Goal: Information Seeking & Learning: Find specific fact

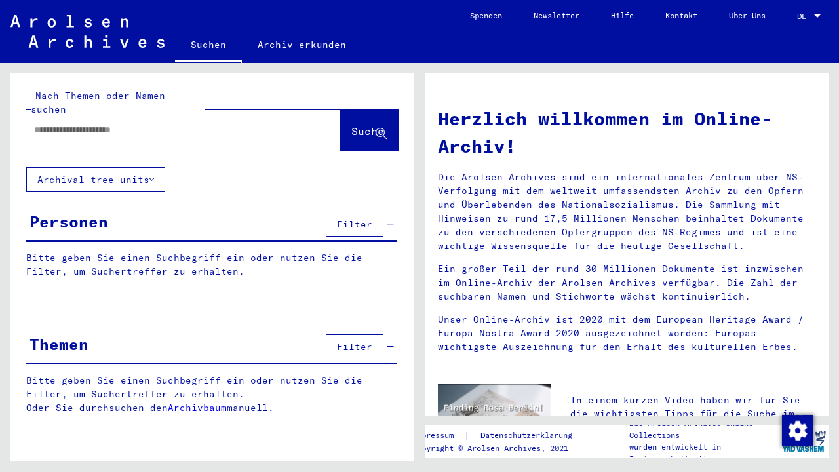
click at [212, 123] on input "text" at bounding box center [167, 130] width 267 height 14
type input "****"
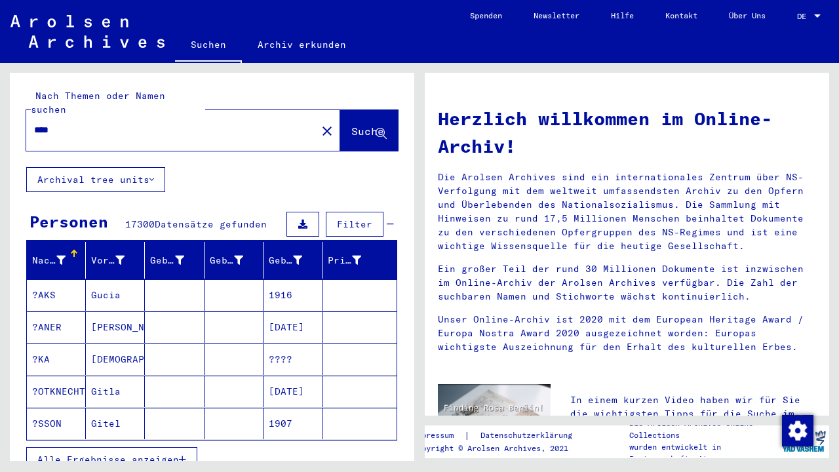
click at [74, 250] on div "Nachname" at bounding box center [58, 260] width 53 height 21
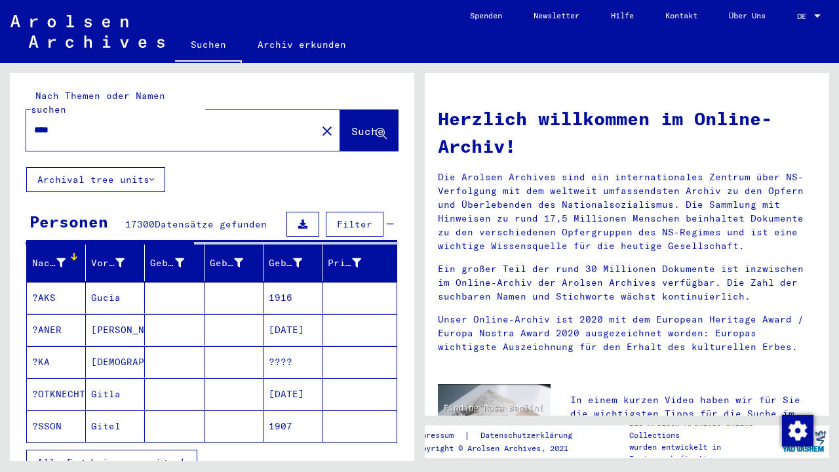
click at [62, 258] on icon at bounding box center [60, 262] width 9 height 9
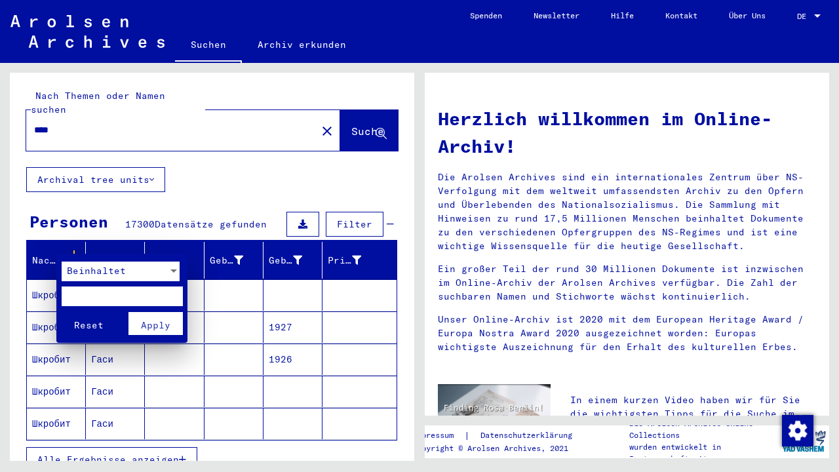
click at [86, 290] on input "text" at bounding box center [122, 297] width 121 height 20
type input "****"
click at [158, 327] on span "Apply" at bounding box center [156, 325] width 30 height 12
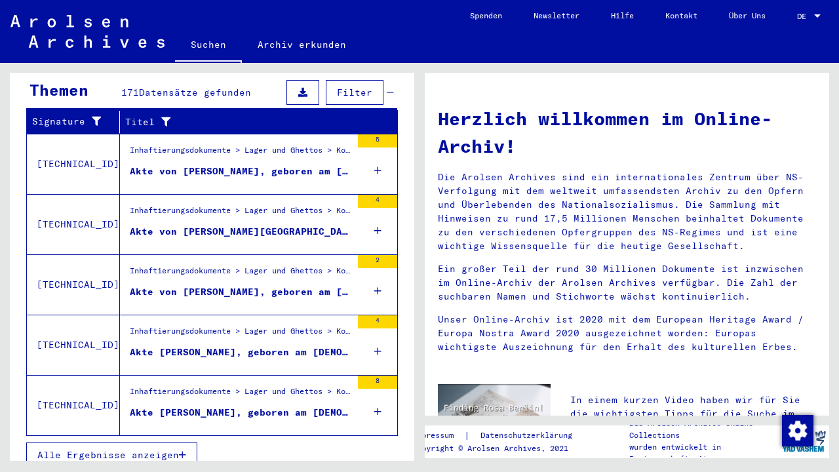
click at [119, 449] on span "Alle Ergebnisse anzeigen" at bounding box center [108, 455] width 142 height 12
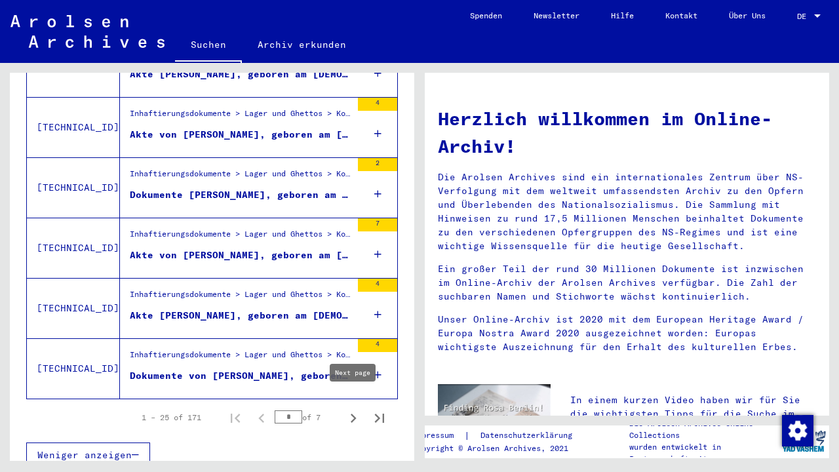
click at [351, 409] on icon "Next page" at bounding box center [353, 418] width 18 height 18
type input "*"
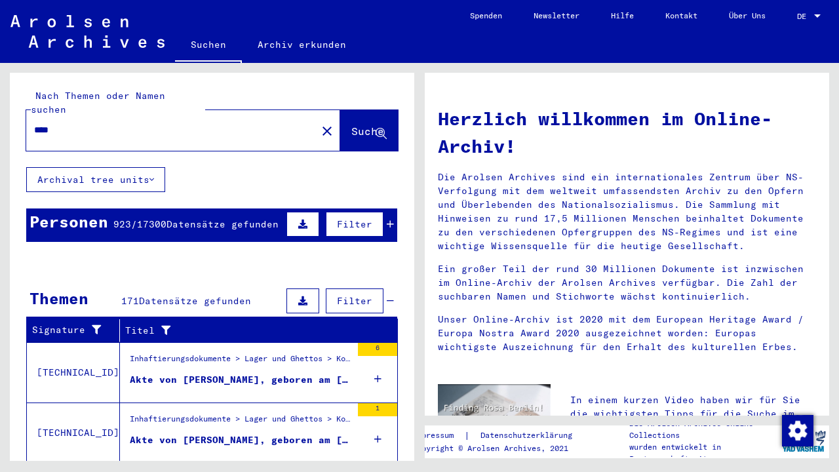
click at [311, 212] on button at bounding box center [303, 224] width 33 height 25
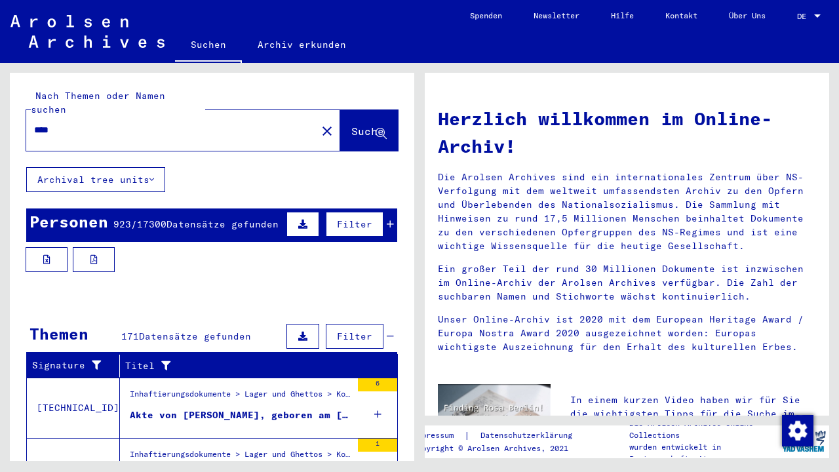
click at [255, 218] on span "Datensätze gefunden" at bounding box center [223, 224] width 112 height 12
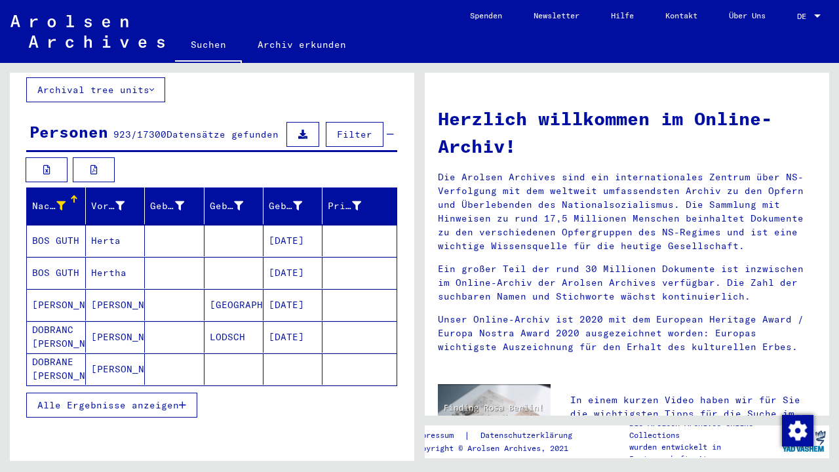
scroll to position [90, 0]
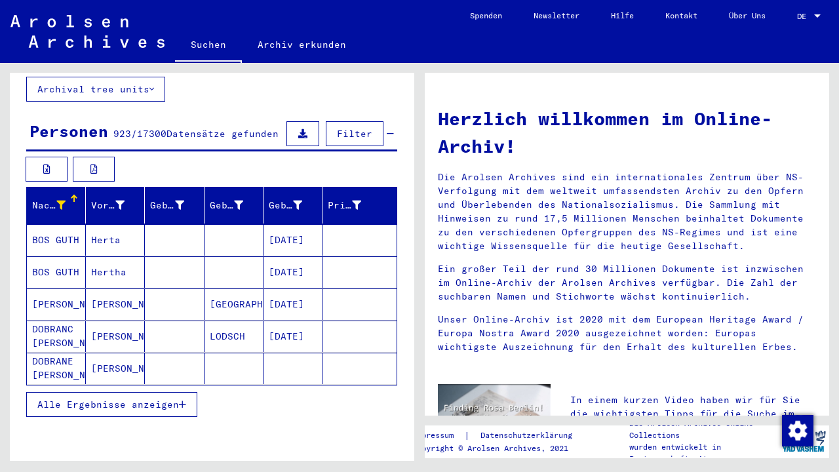
click at [162, 399] on span "Alle Ergebnisse anzeigen" at bounding box center [108, 405] width 142 height 12
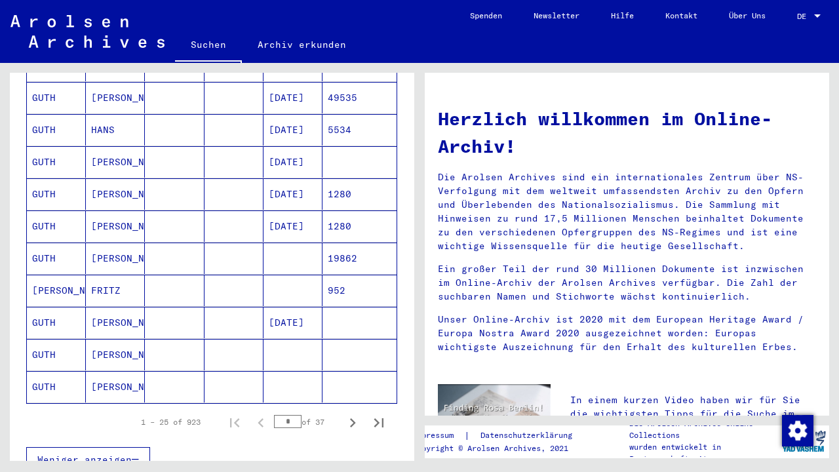
scroll to position [717, 0]
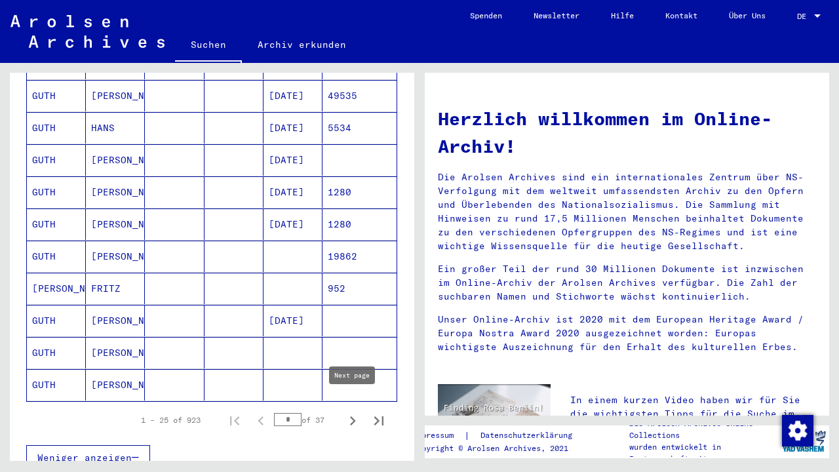
click at [351, 416] on icon "Next page" at bounding box center [353, 420] width 6 height 9
type input "*"
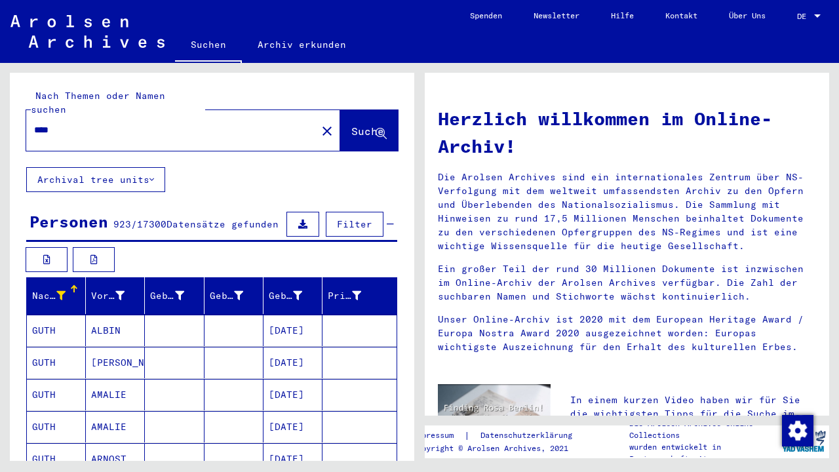
scroll to position [0, 0]
click at [124, 291] on icon at bounding box center [119, 295] width 9 height 9
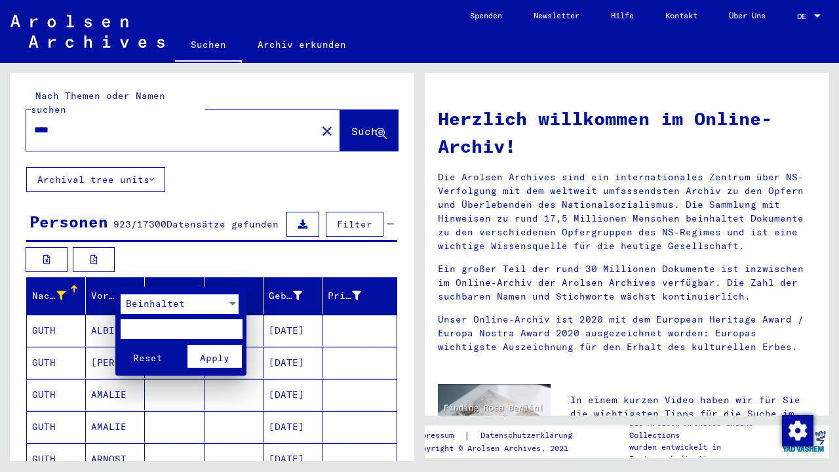
click at [136, 335] on input "text" at bounding box center [181, 329] width 121 height 20
type input "*****"
click at [148, 353] on button "Reset" at bounding box center [148, 356] width 54 height 23
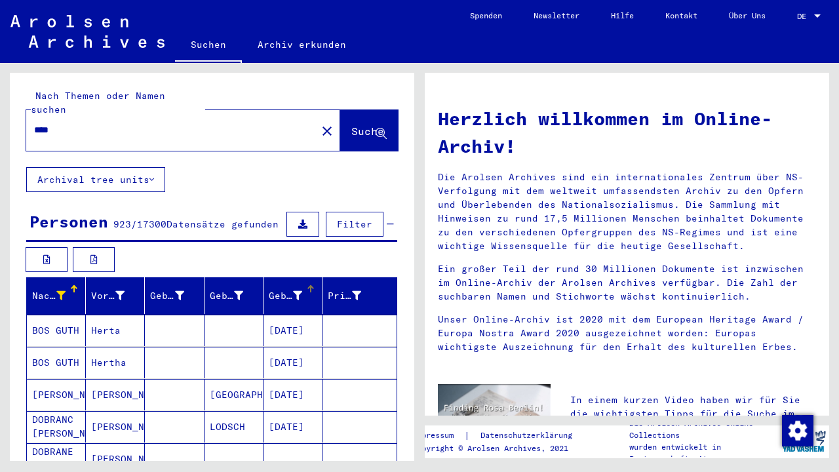
click at [298, 291] on icon at bounding box center [297, 295] width 9 height 9
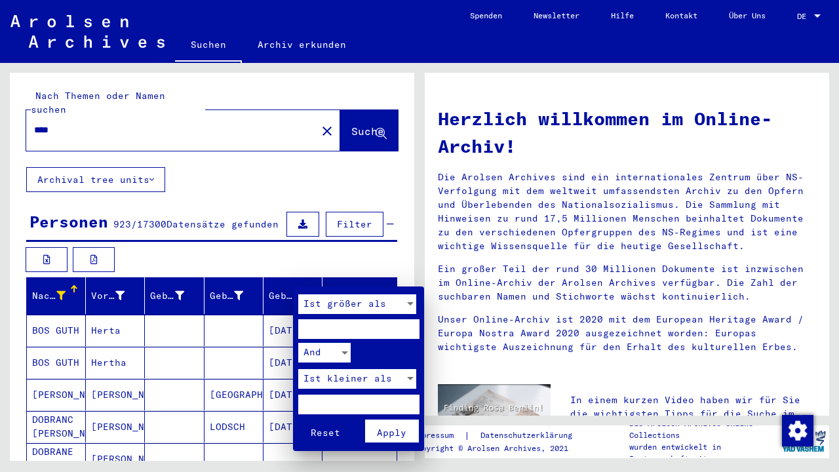
click at [245, 286] on div at bounding box center [419, 236] width 839 height 472
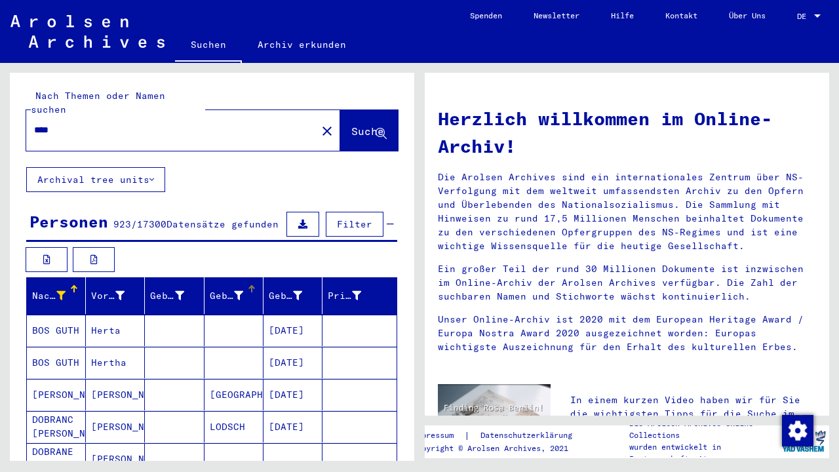
click at [241, 291] on icon at bounding box center [238, 295] width 9 height 9
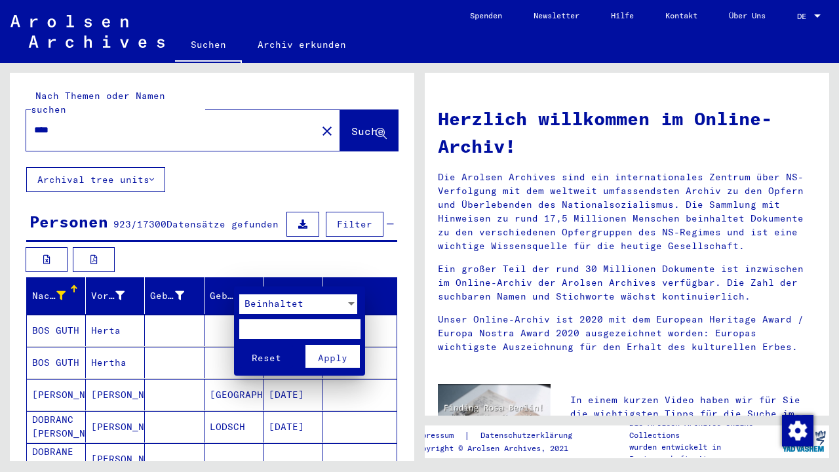
click at [261, 328] on input "text" at bounding box center [299, 329] width 121 height 20
type input "****"
click at [319, 355] on span "Apply" at bounding box center [333, 358] width 30 height 12
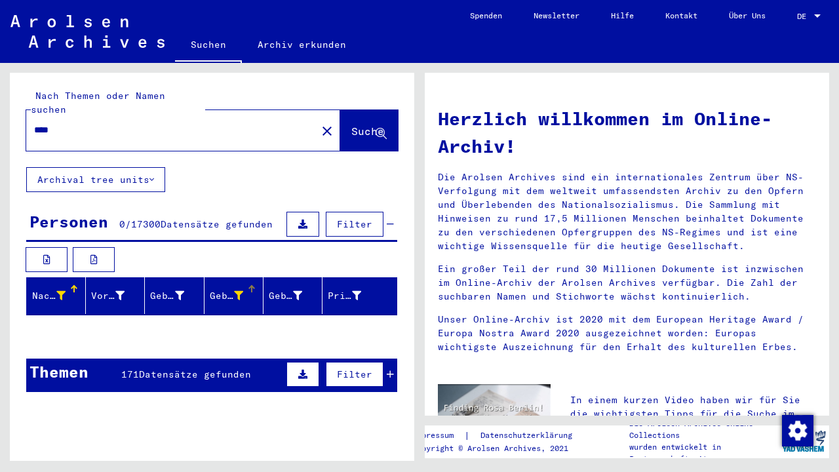
click at [387, 370] on icon at bounding box center [390, 374] width 7 height 9
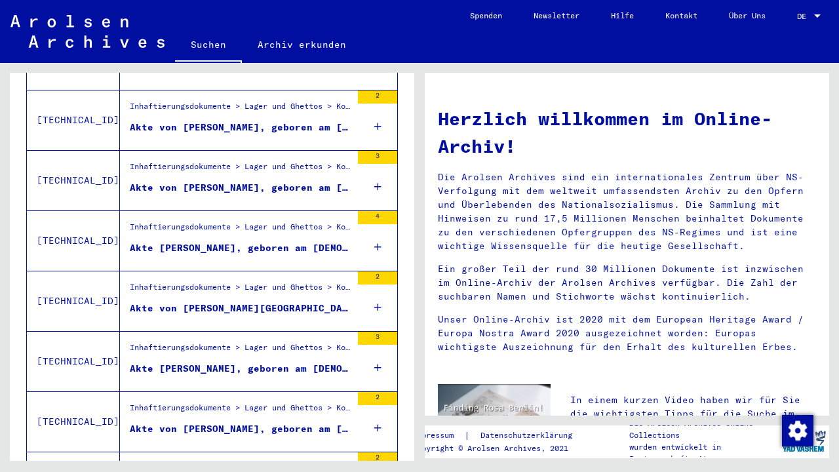
scroll to position [811, 0]
